Goal: Navigation & Orientation: Find specific page/section

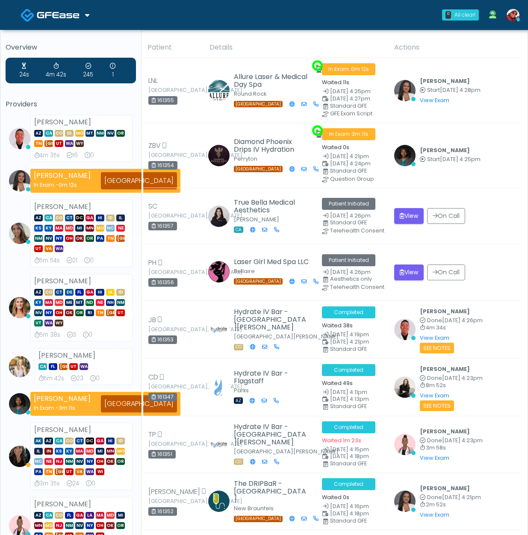
click at [67, 17] on img at bounding box center [58, 15] width 43 height 9
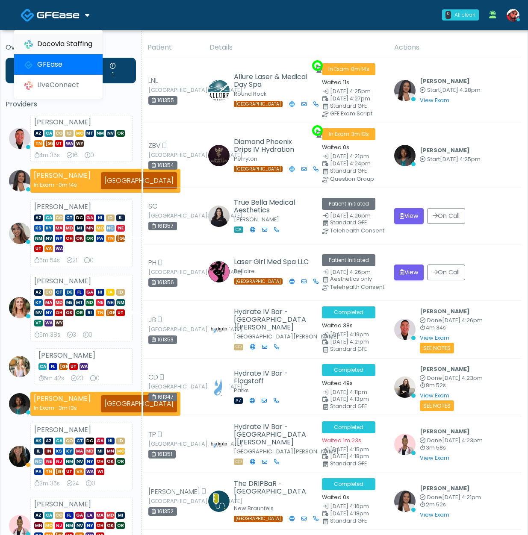
click at [56, 42] on link "Docovia Staffing" at bounding box center [58, 44] width 88 height 21
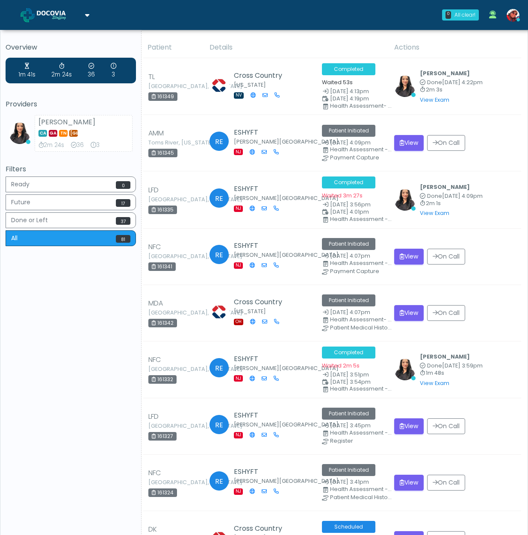
click at [41, 8] on link at bounding box center [55, 15] width 69 height 28
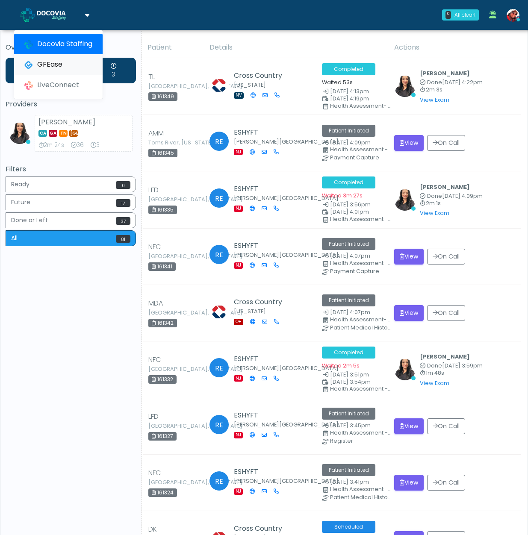
click at [74, 59] on link "GFEase" at bounding box center [58, 64] width 88 height 21
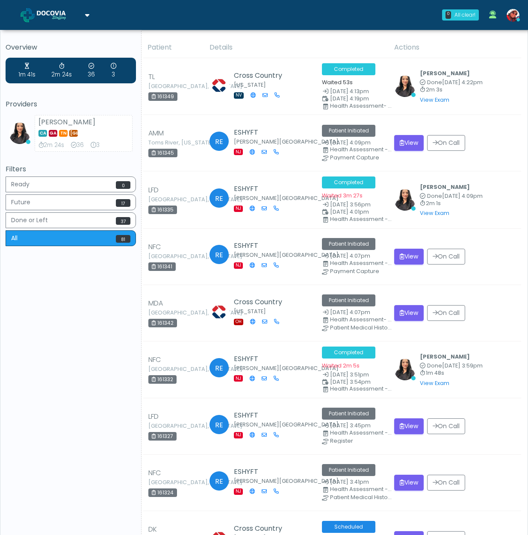
click at [79, 16] on span at bounding box center [59, 15] width 45 height 12
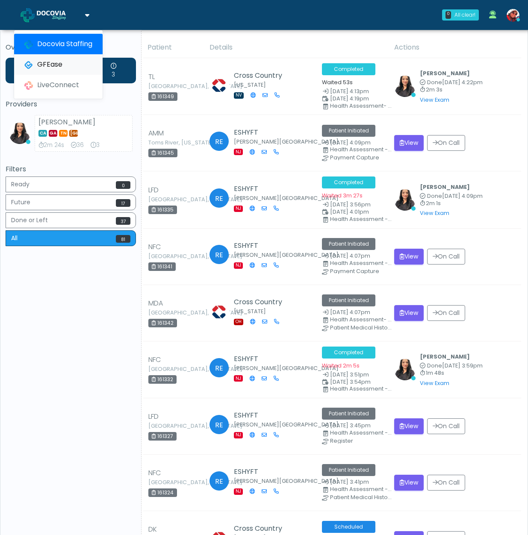
click at [63, 61] on link "GFEase" at bounding box center [58, 64] width 88 height 21
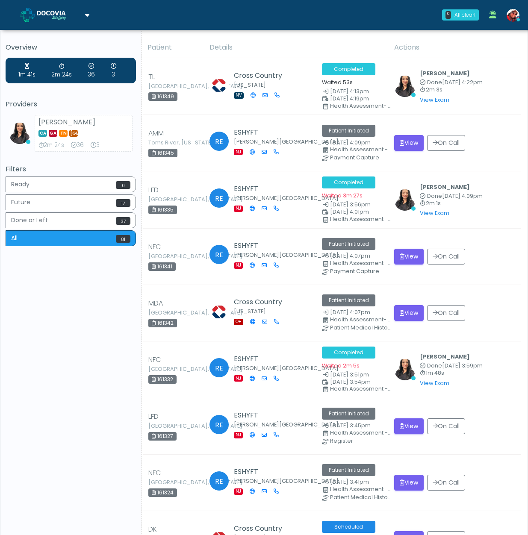
click at [66, 11] on img at bounding box center [58, 15] width 43 height 9
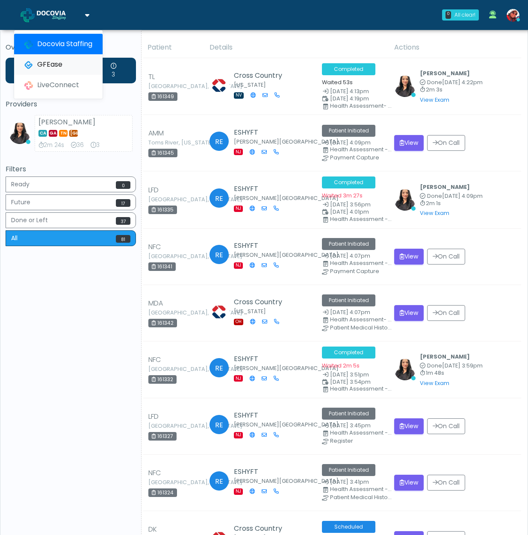
click at [64, 63] on link "GFEase" at bounding box center [58, 64] width 88 height 21
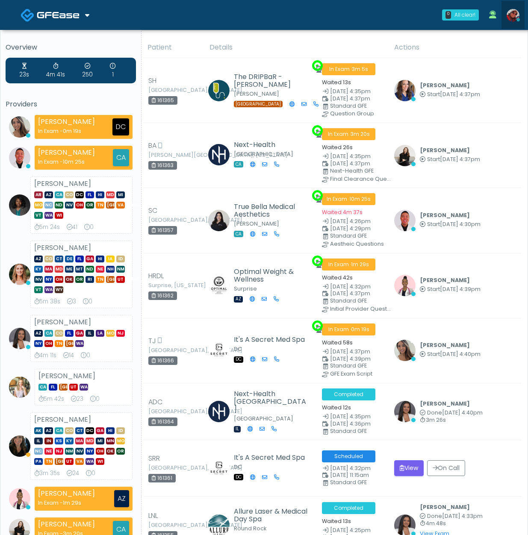
click at [513, 17] on img at bounding box center [512, 15] width 13 height 13
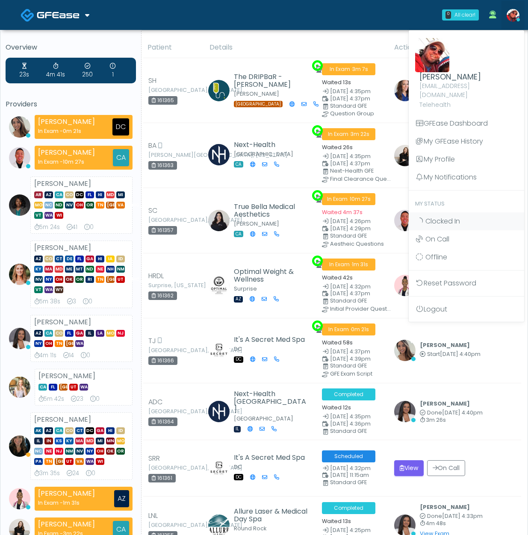
click at [405, 18] on div "0 All clear! All clear! Samantha Ly In Exam - 0m 21s DC Gerald Dungo In Exam - …" at bounding box center [315, 15] width 418 height 28
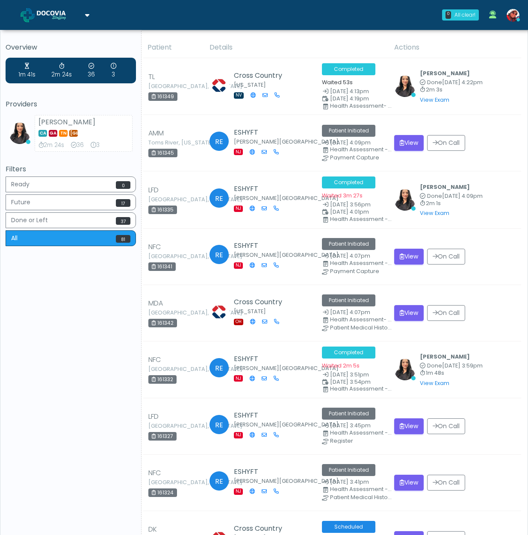
click at [68, 15] on img at bounding box center [58, 15] width 43 height 9
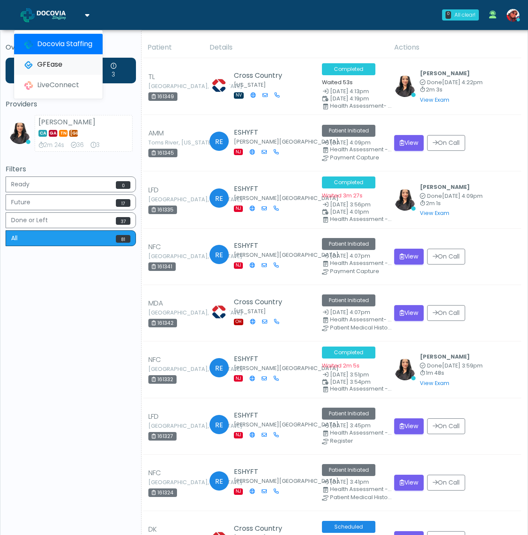
click at [65, 62] on link "GFEase" at bounding box center [58, 64] width 88 height 21
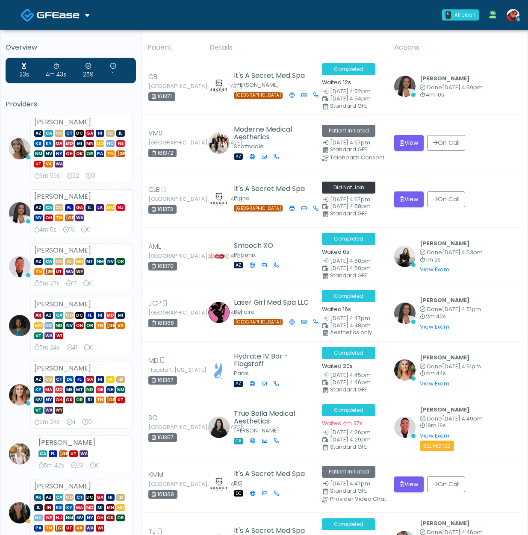
click at [85, 20] on link at bounding box center [55, 15] width 69 height 28
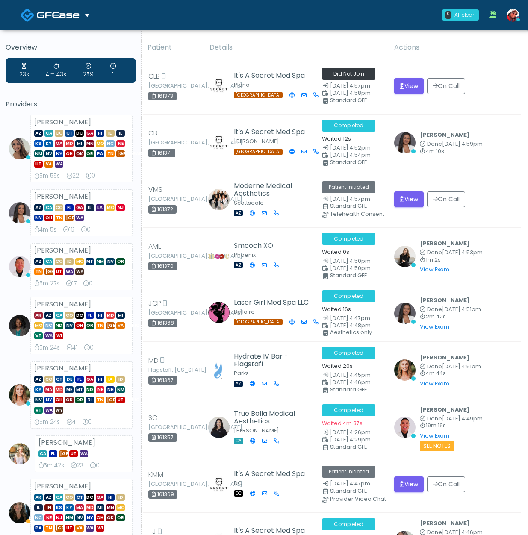
click at [73, 13] on img at bounding box center [58, 15] width 43 height 9
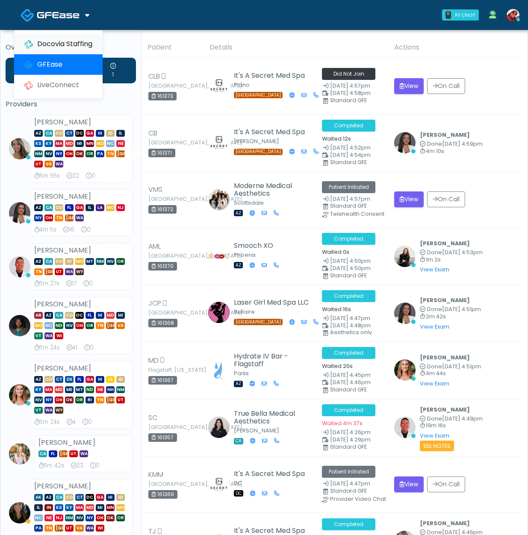
click at [72, 43] on link "Docovia Staffing" at bounding box center [58, 44] width 88 height 21
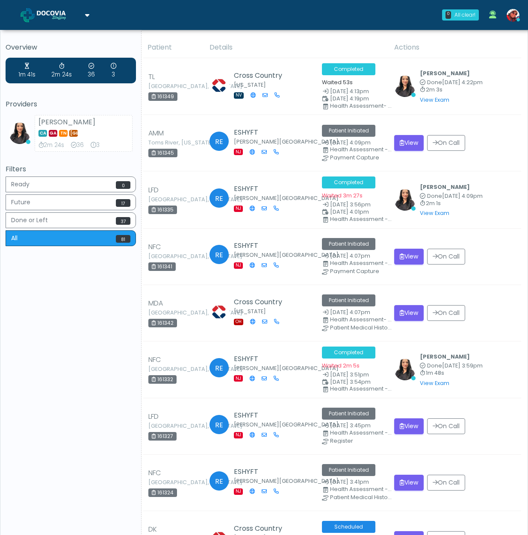
click at [82, 15] on link at bounding box center [55, 15] width 69 height 28
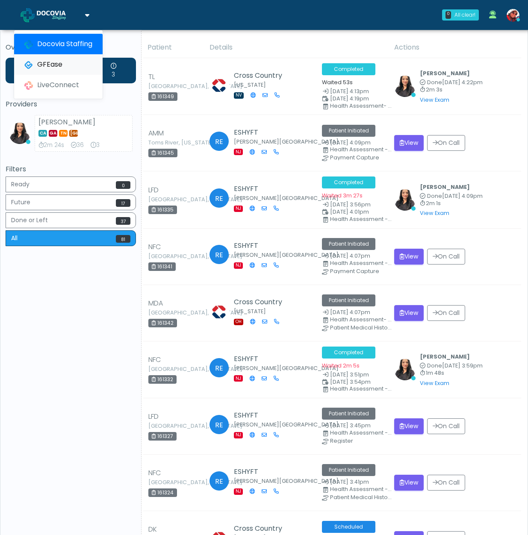
click at [70, 60] on link "GFEase" at bounding box center [58, 64] width 88 height 21
